Goal: Navigation & Orientation: Find specific page/section

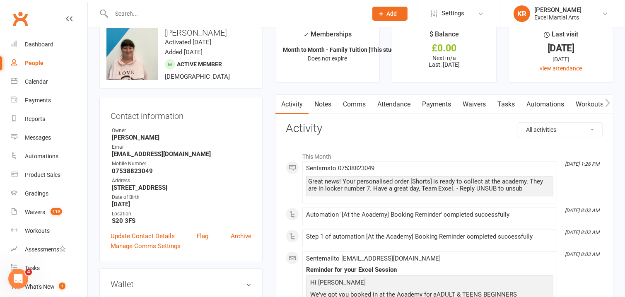
click at [46, 79] on div "Calendar" at bounding box center [36, 81] width 23 height 7
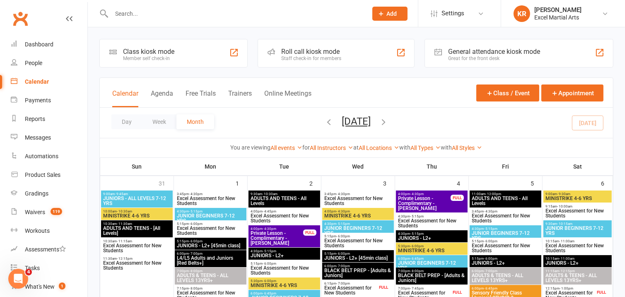
click at [251, 58] on div "Class kiosk mode Member self check-in Roll call kiosk mode Staff check-in for m…" at bounding box center [356, 53] width 524 height 29
click at [606, 15] on icon at bounding box center [605, 13] width 7 height 7
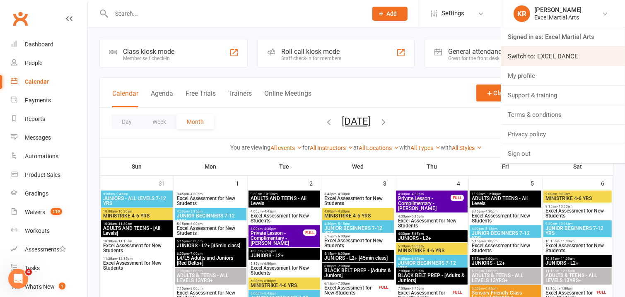
click at [544, 53] on link "Switch to: EXCEL DANCE" at bounding box center [563, 56] width 124 height 19
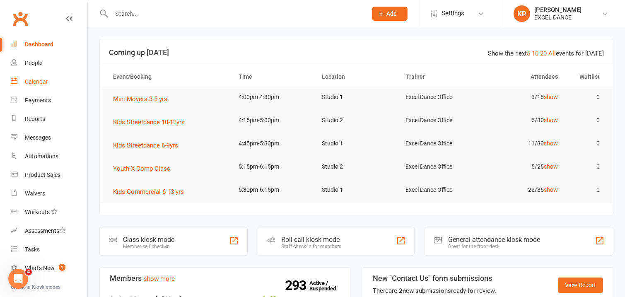
click at [38, 80] on div "Calendar" at bounding box center [36, 81] width 23 height 7
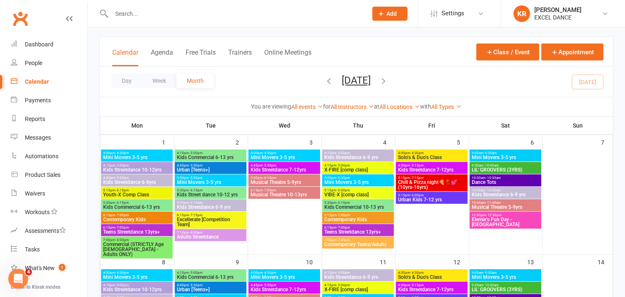
scroll to position [43, 0]
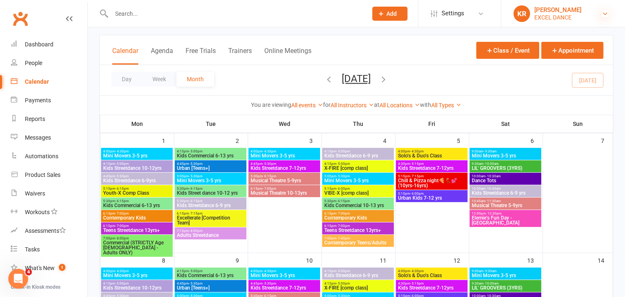
click at [605, 14] on icon at bounding box center [605, 13] width 7 height 7
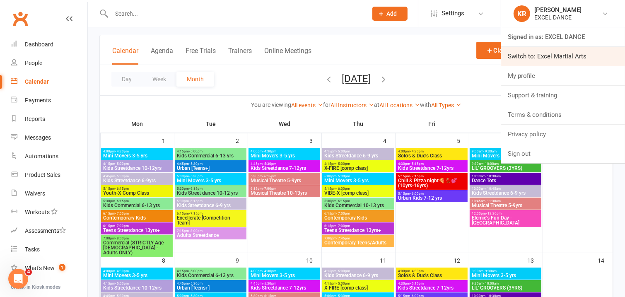
click at [568, 54] on link "Switch to: Excel Martial Arts" at bounding box center [563, 56] width 124 height 19
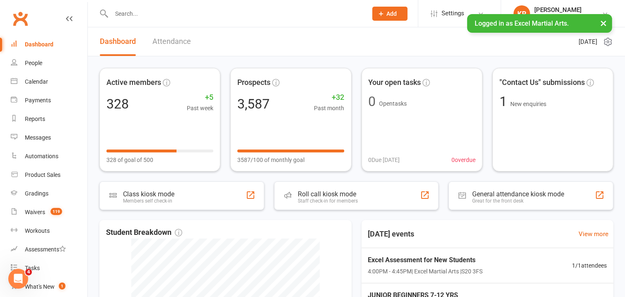
click at [328, 64] on div "Active members 328 +5 Past week 328 of goal of 500 Prospects 3,587 +32 Past mon…" at bounding box center [356, 267] width 537 height 422
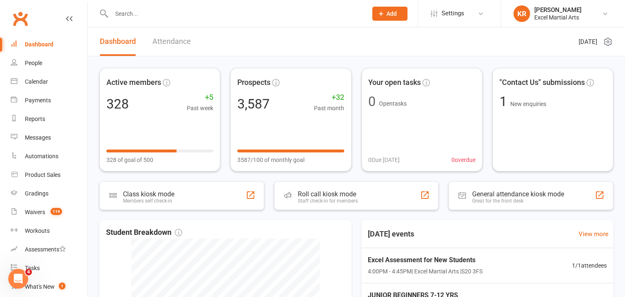
click at [285, 39] on header "Dashboard Attendance [DATE]" at bounding box center [356, 41] width 537 height 29
